Goal: Find contact information: Find contact information

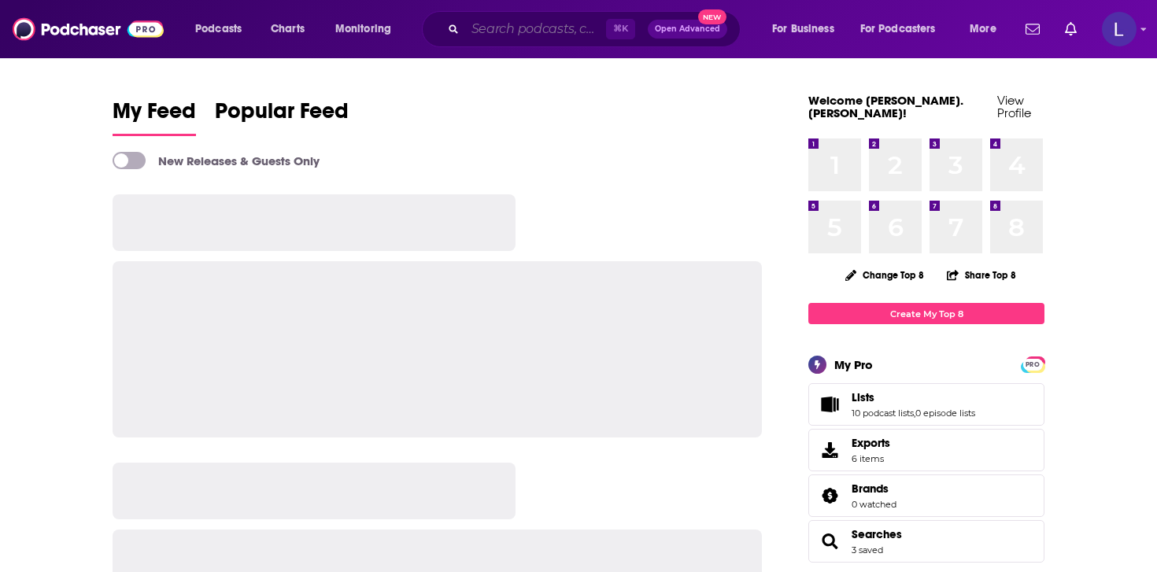
click at [507, 23] on input "Search podcasts, credits, & more..." at bounding box center [535, 29] width 141 height 25
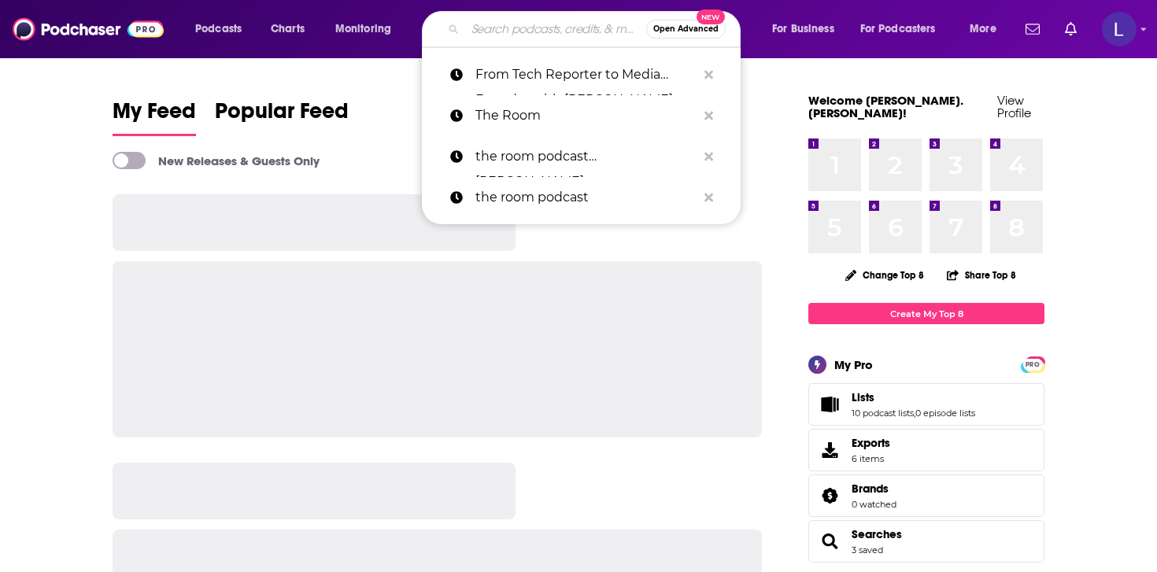
paste input "The Indicator from Planet Money"
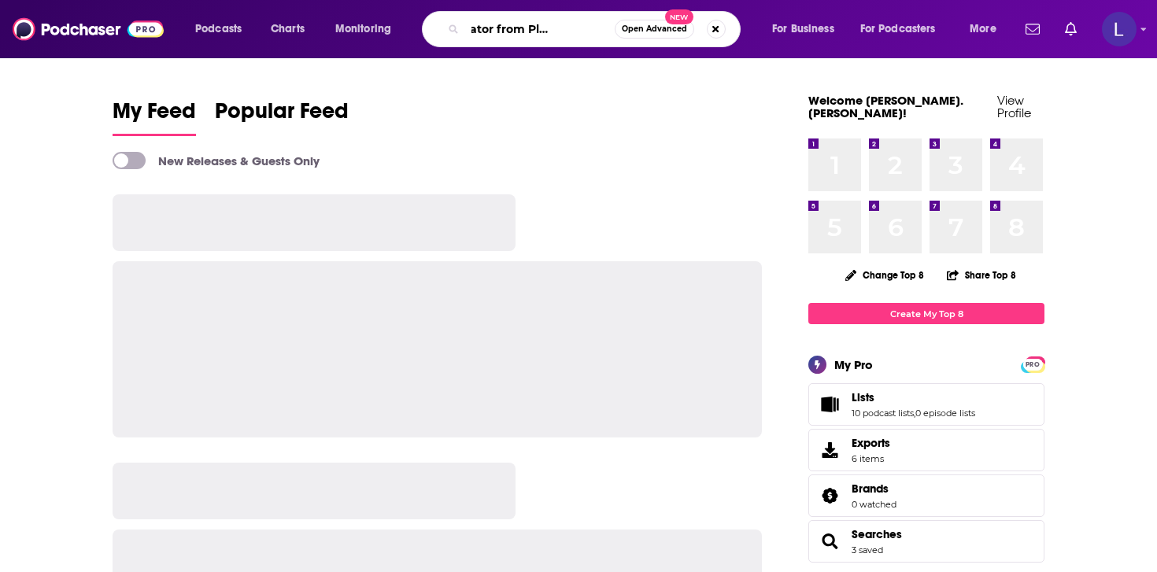
type input "The Indicator from Planet Money"
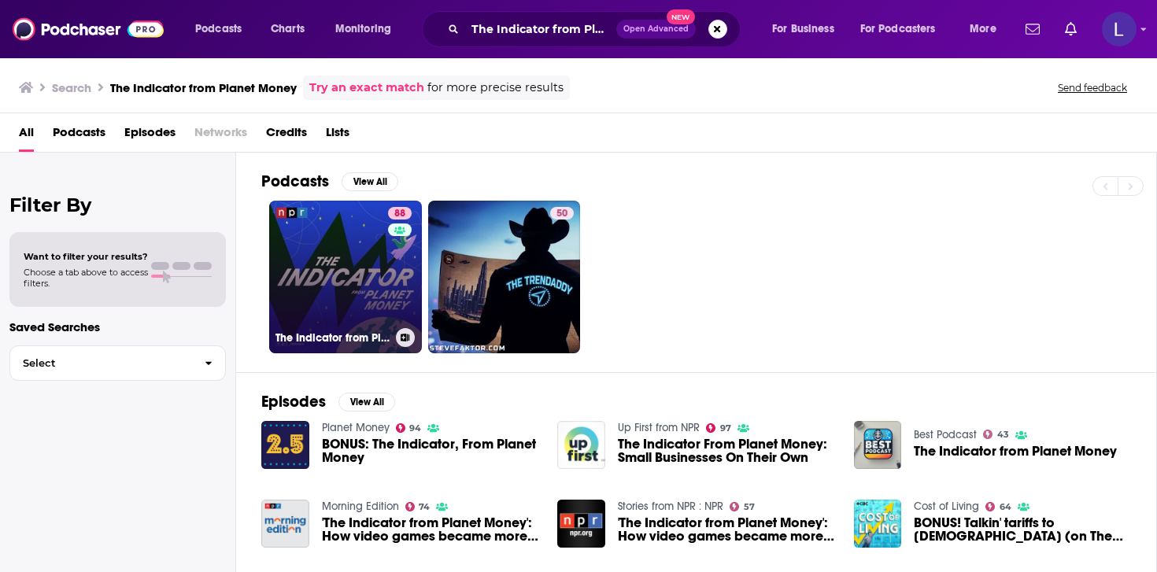
click at [349, 291] on link "88 The Indicator from Planet Money" at bounding box center [345, 277] width 153 height 153
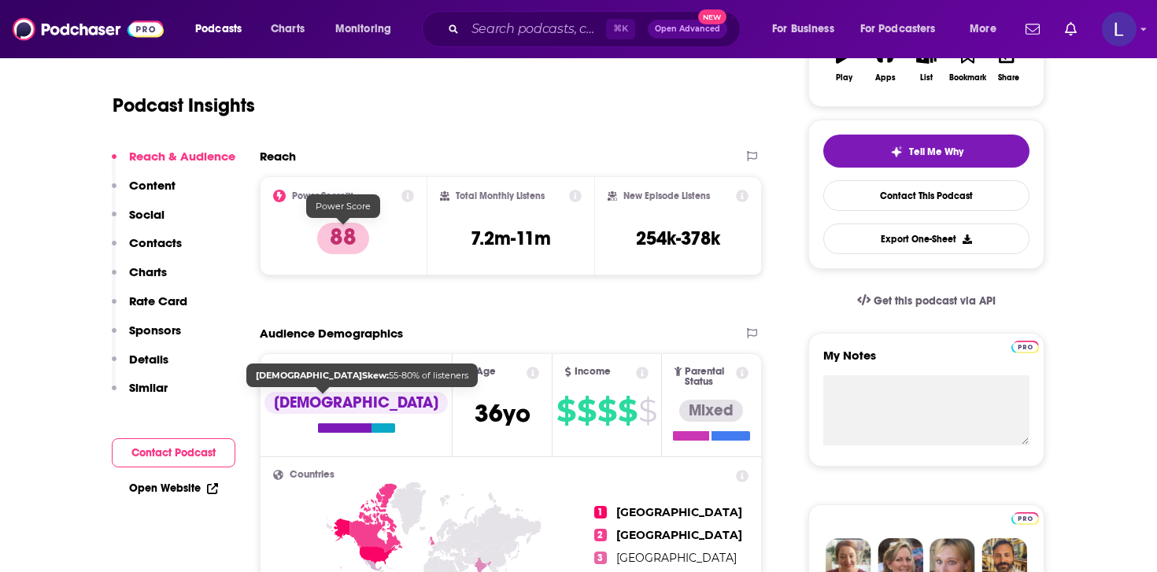
scroll to position [180, 0]
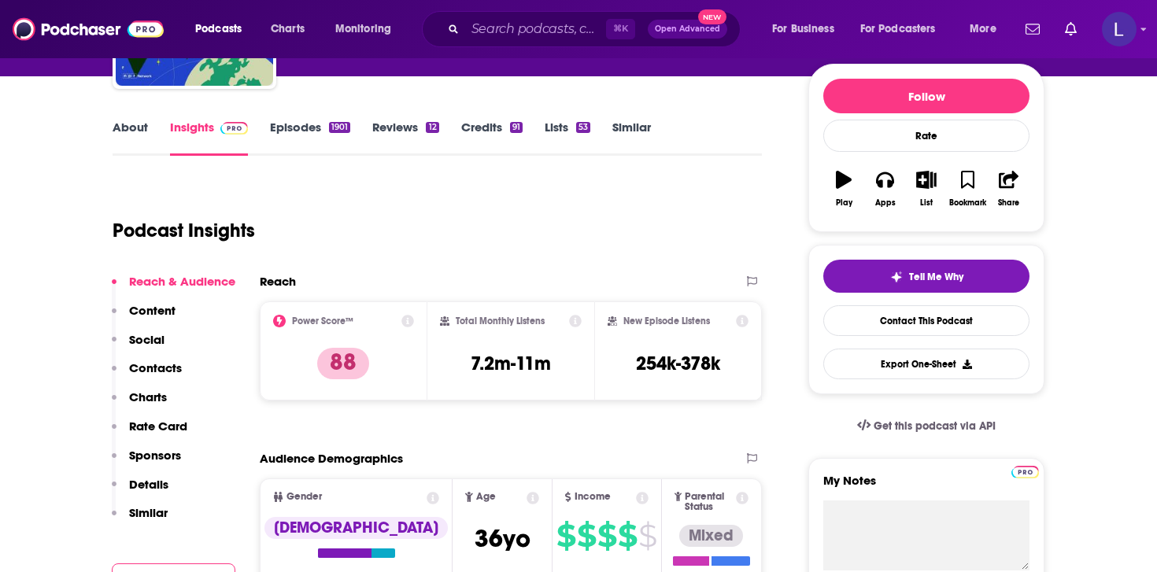
click at [176, 360] on p "Contacts" at bounding box center [155, 367] width 53 height 15
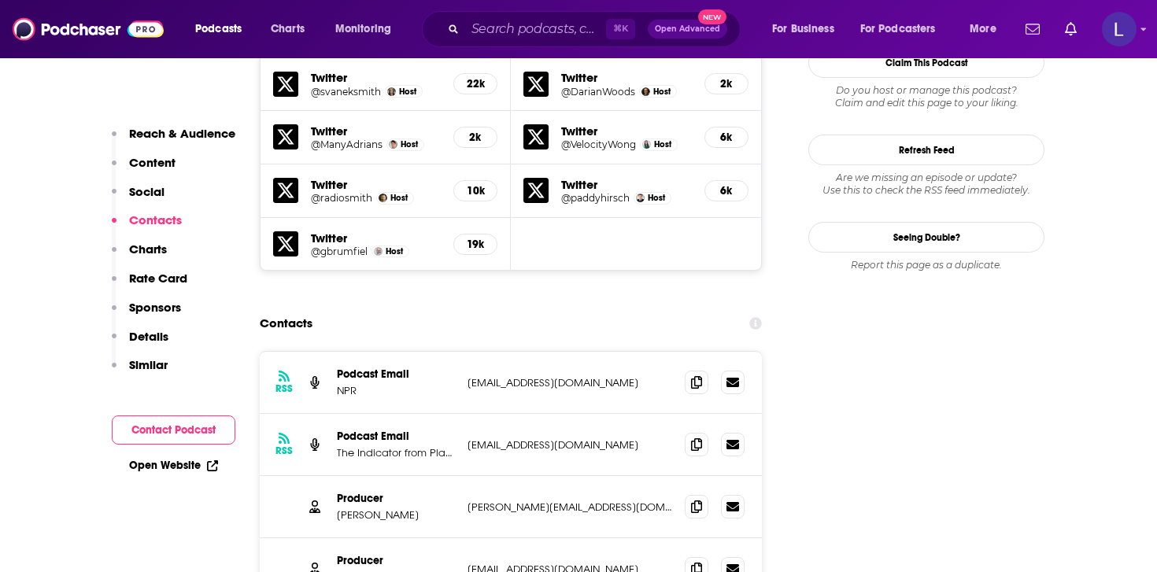
scroll to position [1606, 0]
drag, startPoint x: 414, startPoint y: 427, endPoint x: 342, endPoint y: 427, distance: 71.6
click at [342, 508] on p "[PERSON_NAME]" at bounding box center [396, 514] width 118 height 13
copy p "[PERSON_NAME]"
click at [341, 508] on p "[PERSON_NAME]" at bounding box center [396, 514] width 118 height 13
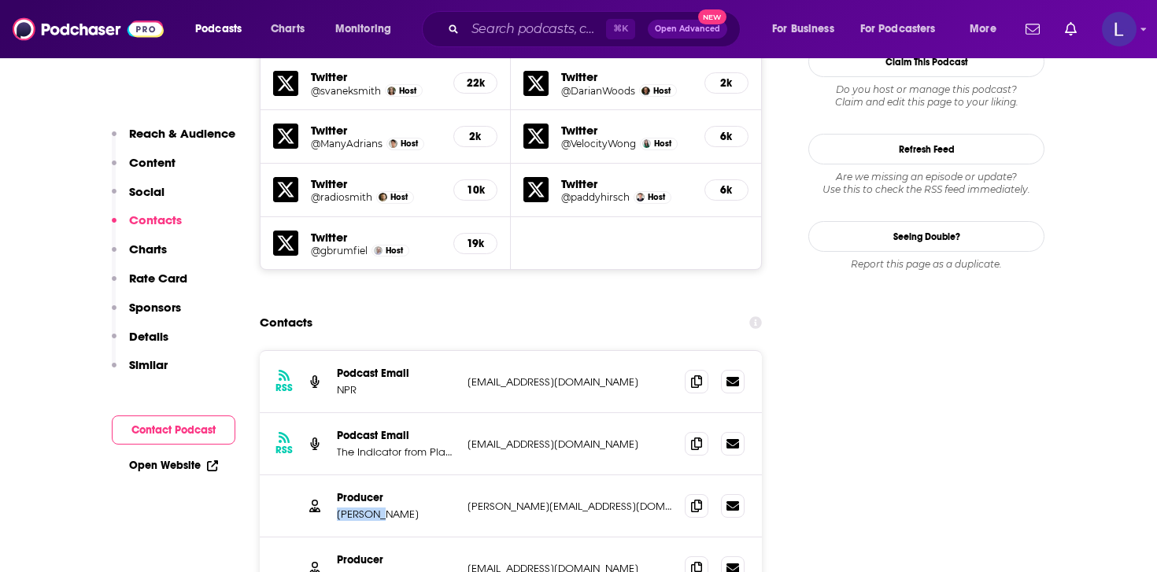
click at [341, 508] on p "[PERSON_NAME]" at bounding box center [396, 514] width 118 height 13
click at [689, 493] on span at bounding box center [697, 505] width 24 height 24
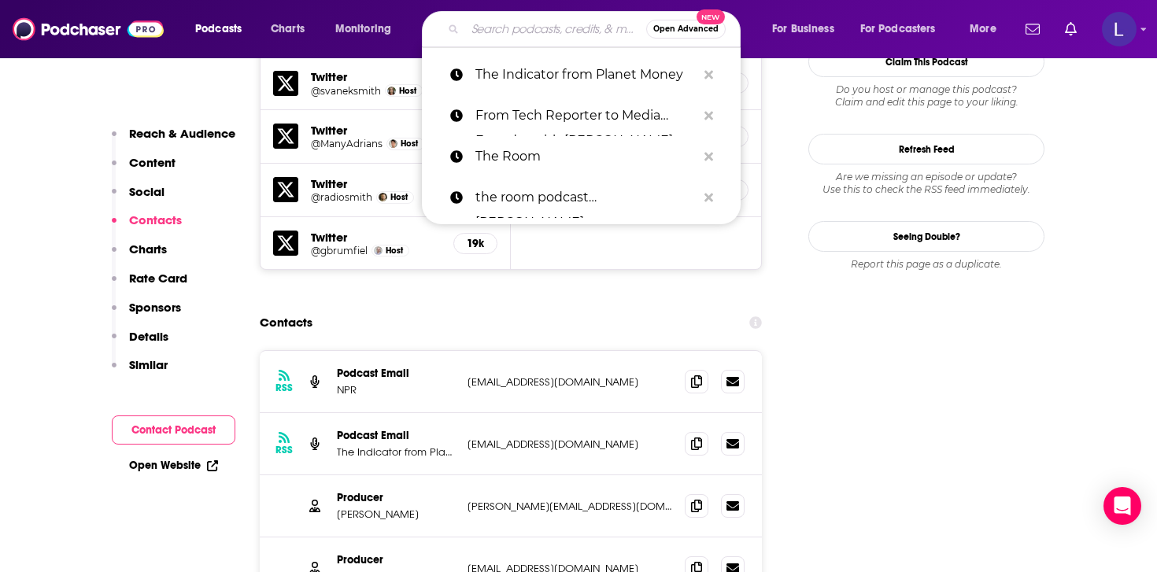
click at [507, 34] on input "Search podcasts, credits, & more..." at bounding box center [555, 29] width 181 height 25
paste input "LinkedIn News Hello [DATE]"
type input "LinkedIn News Hello [DATE]"
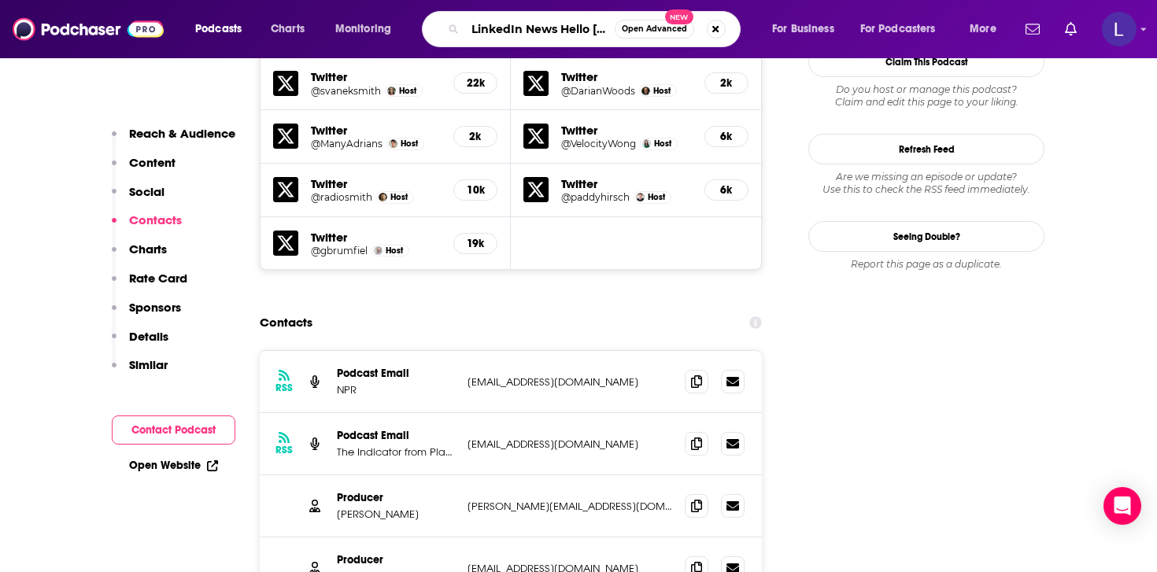
scroll to position [0, 32]
